Goal: Transaction & Acquisition: Book appointment/travel/reservation

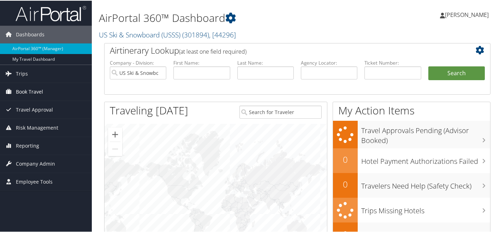
click at [33, 92] on span "Book Travel" at bounding box center [29, 91] width 27 height 18
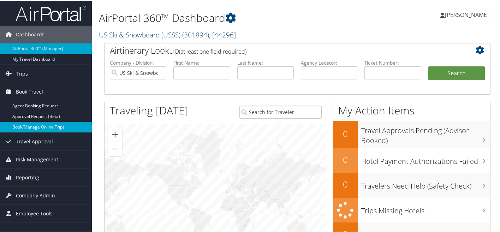
click at [26, 126] on link "Book/Manage Online Trips" at bounding box center [46, 126] width 92 height 11
